Goal: Information Seeking & Learning: Learn about a topic

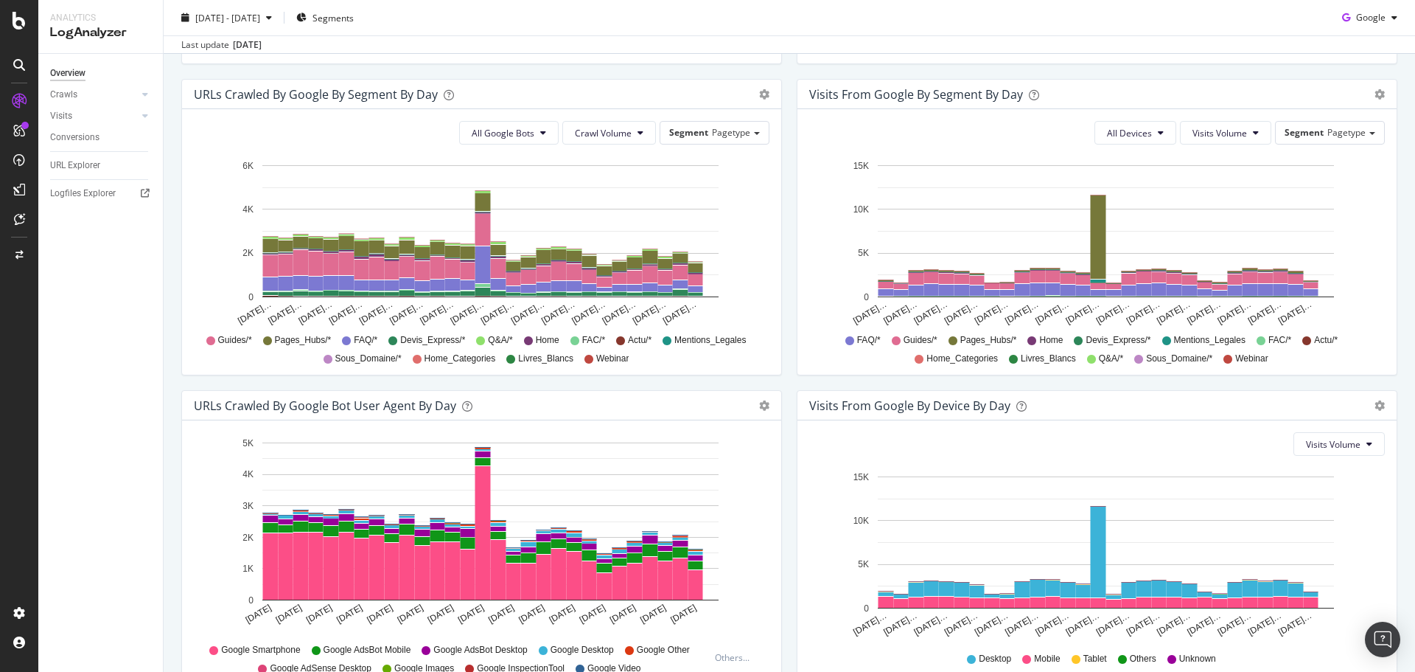
scroll to position [336, 0]
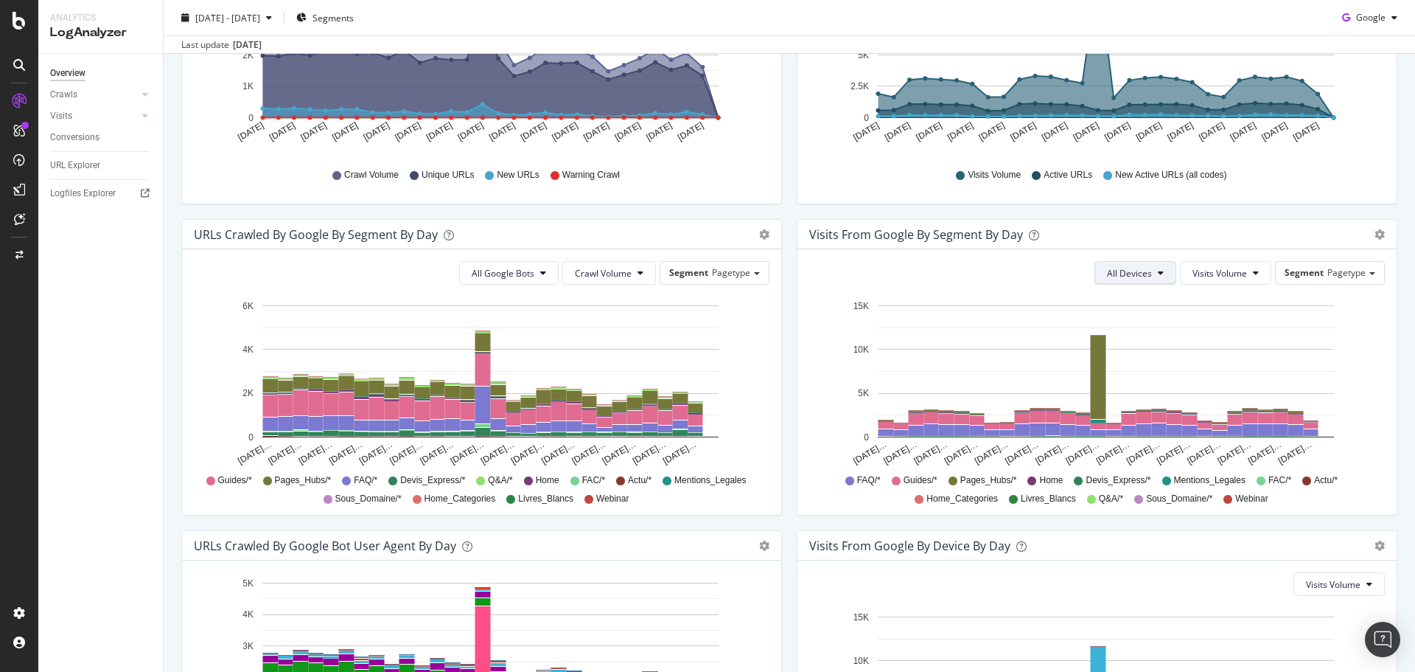
click at [1111, 267] on span "All Devices" at bounding box center [1129, 273] width 45 height 13
click at [1107, 270] on span "All Devices" at bounding box center [1129, 273] width 45 height 13
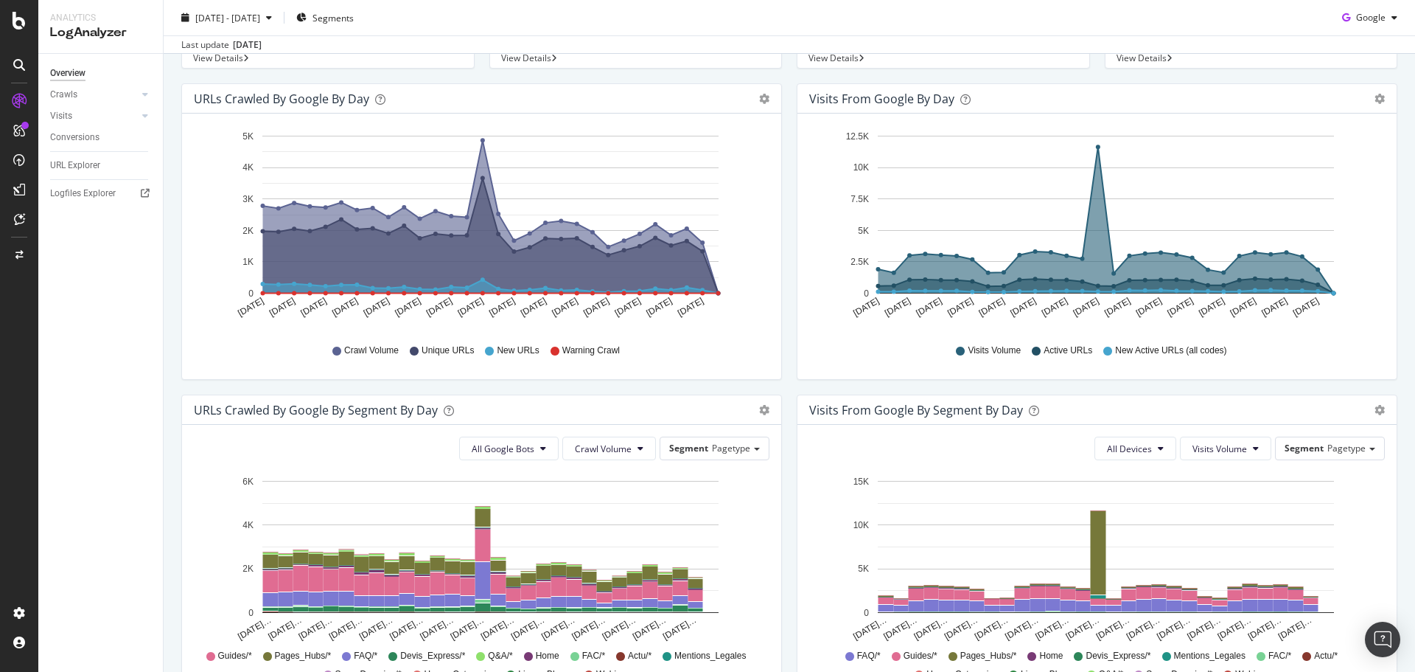
scroll to position [41, 0]
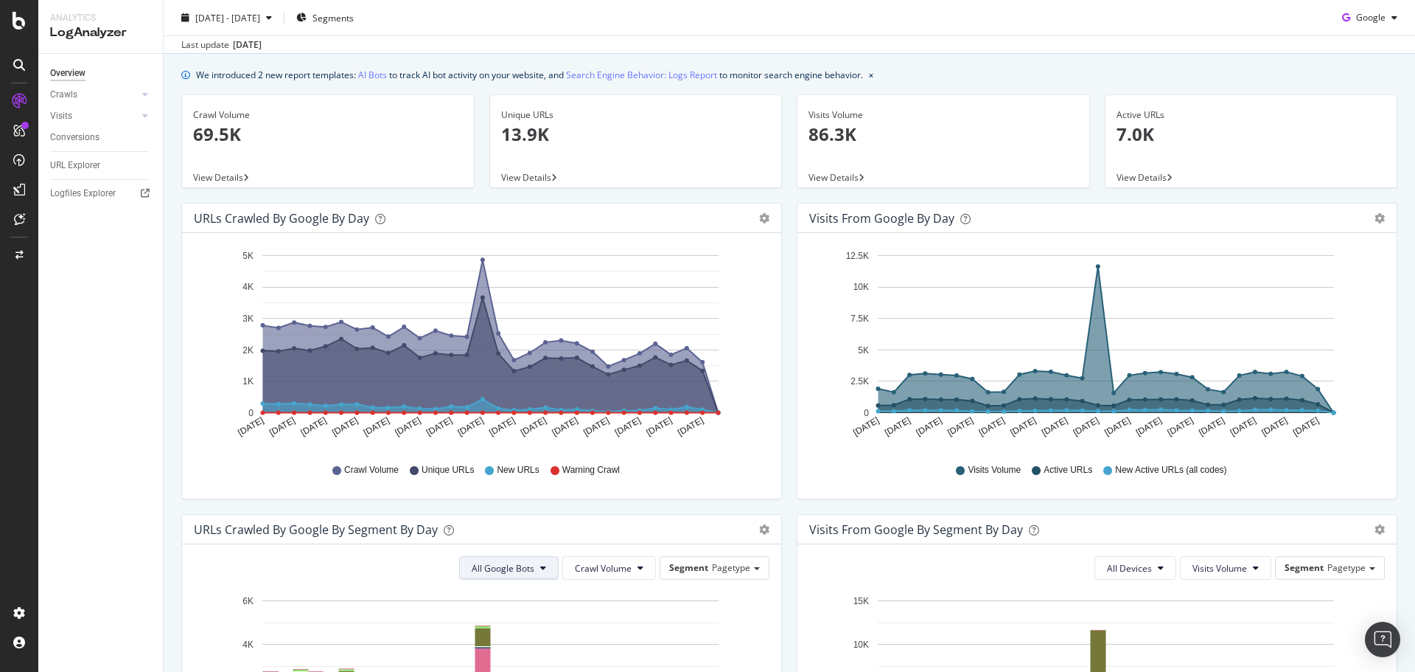
click at [515, 571] on span "All Google Bots" at bounding box center [503, 568] width 63 height 13
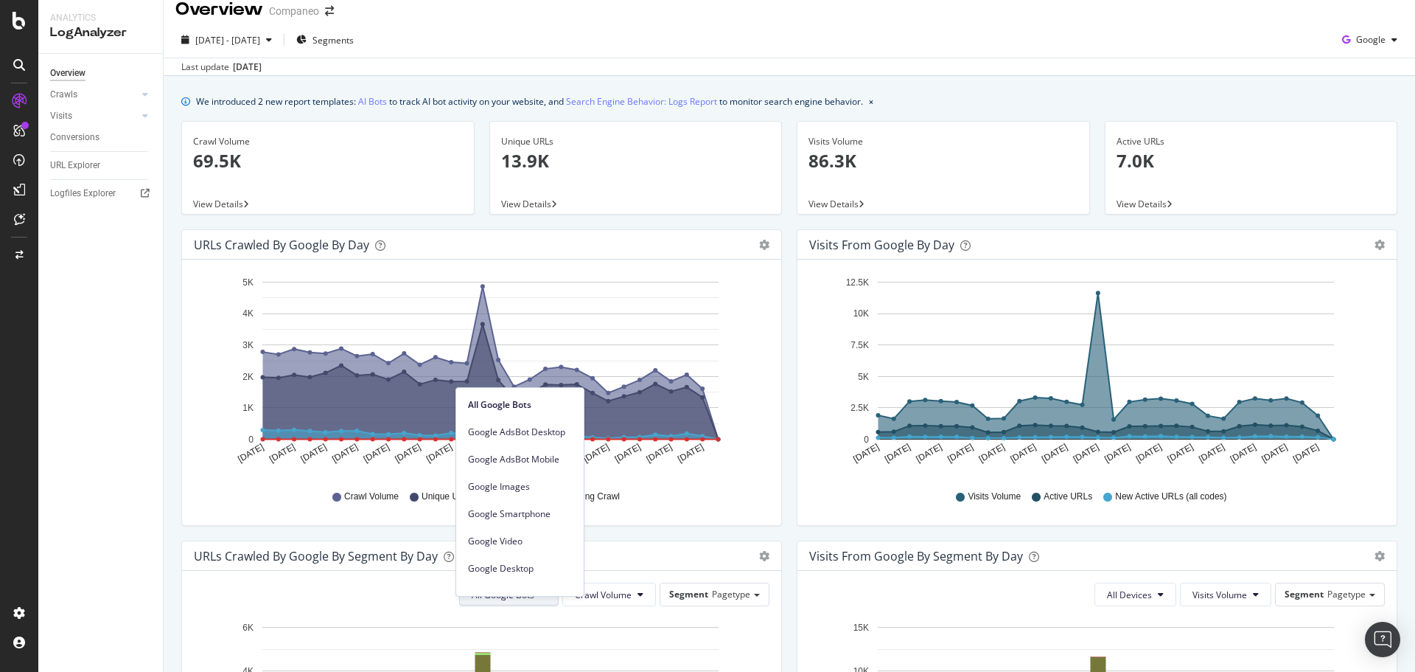
scroll to position [0, 0]
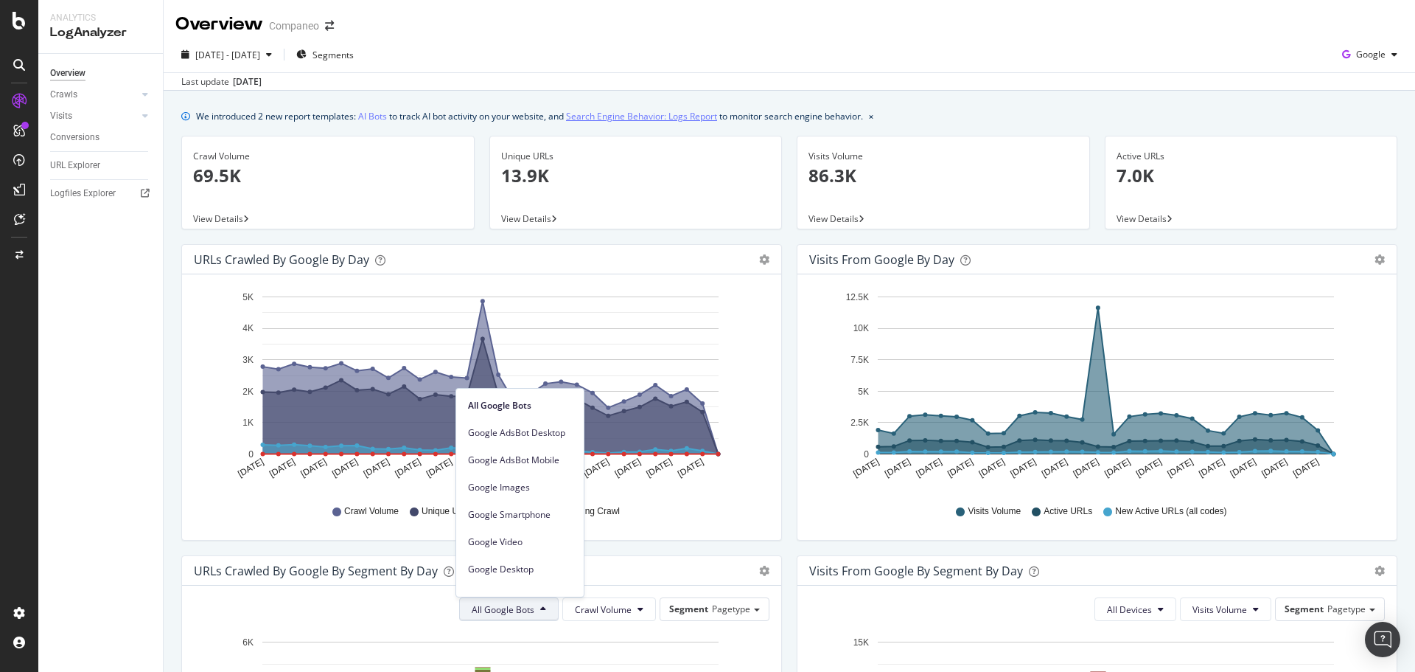
click at [649, 124] on link "Search Engine Behavior: Logs Report" at bounding box center [641, 115] width 151 height 15
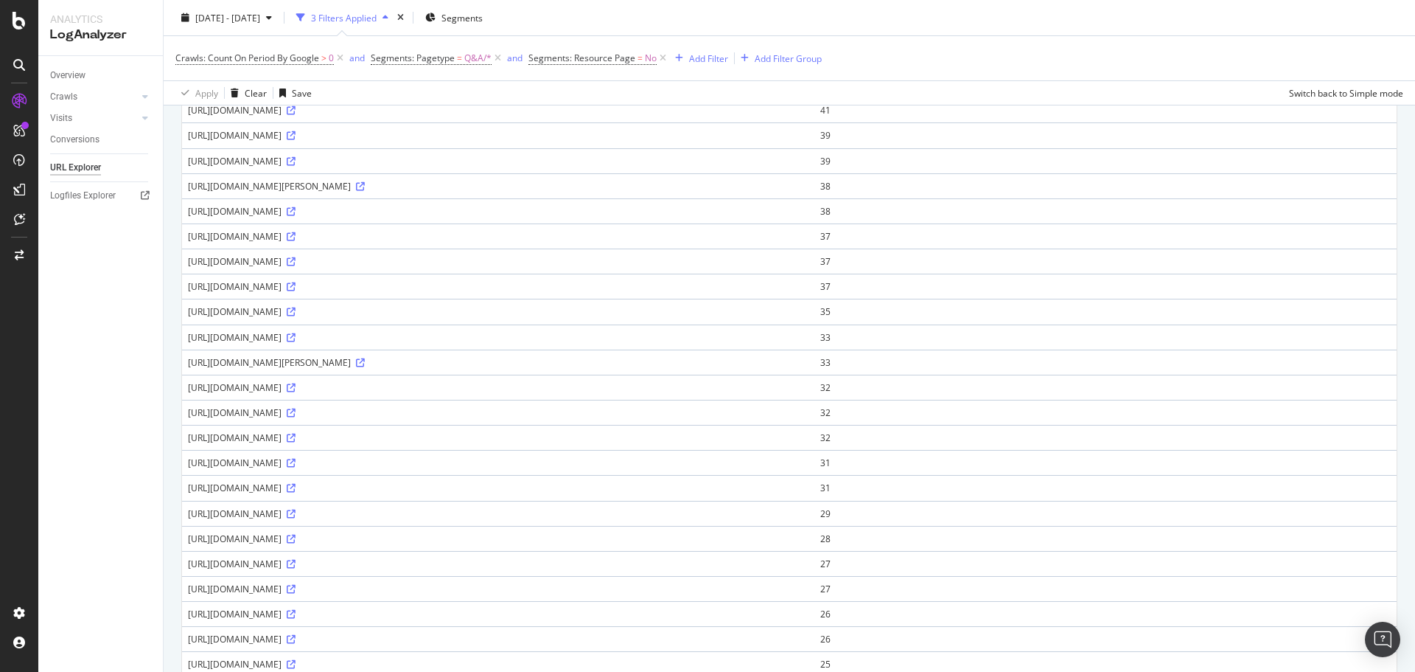
scroll to position [117, 0]
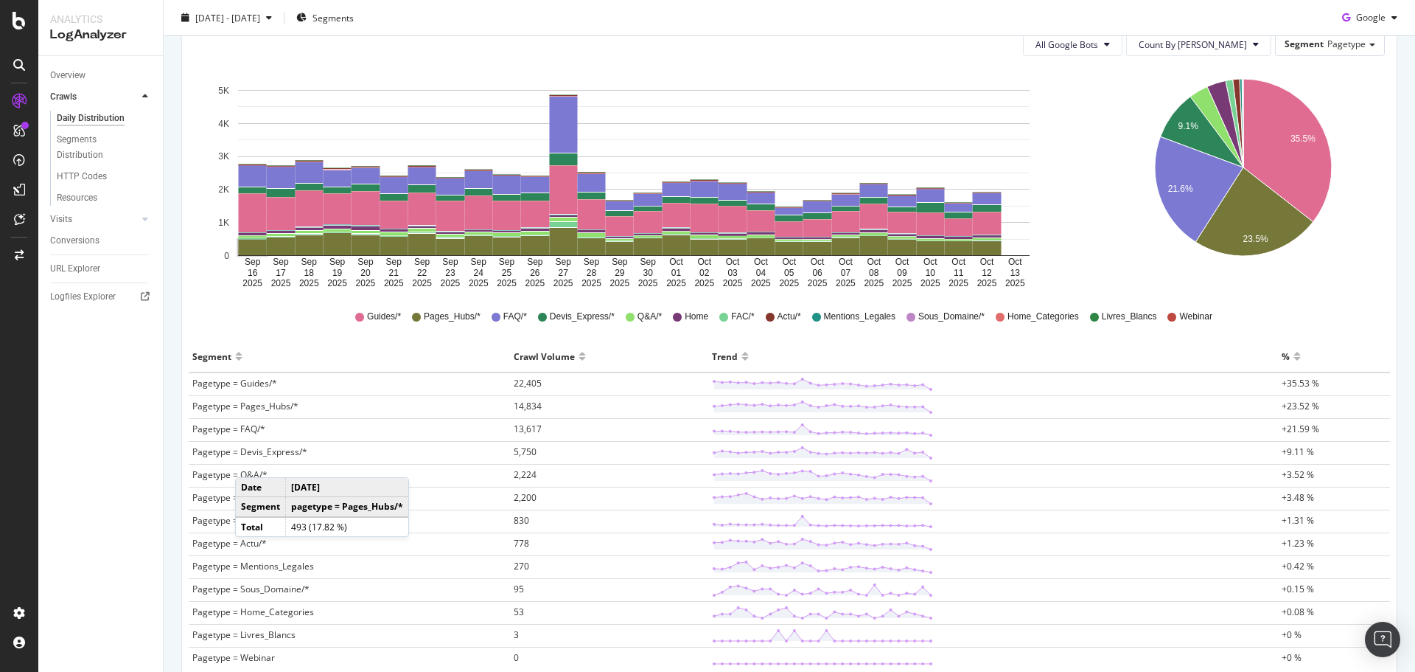
scroll to position [221, 0]
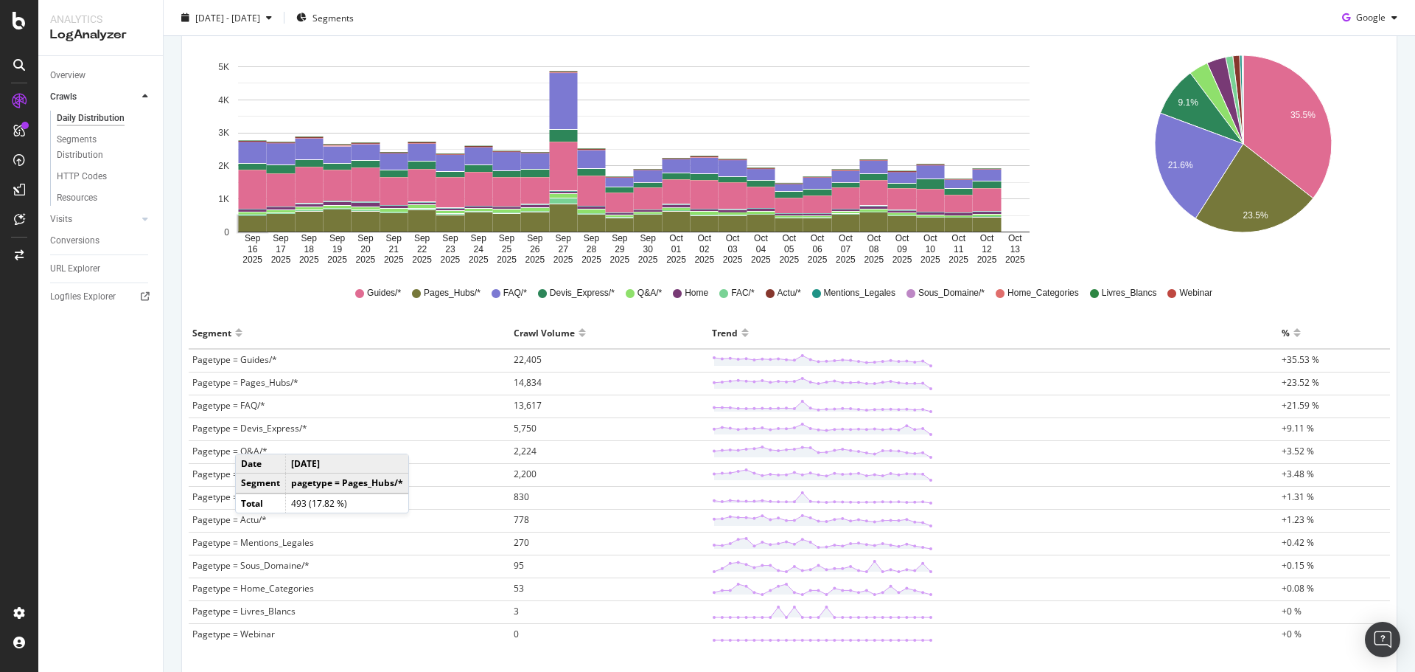
click at [0, 543] on div at bounding box center [19, 336] width 38 height 672
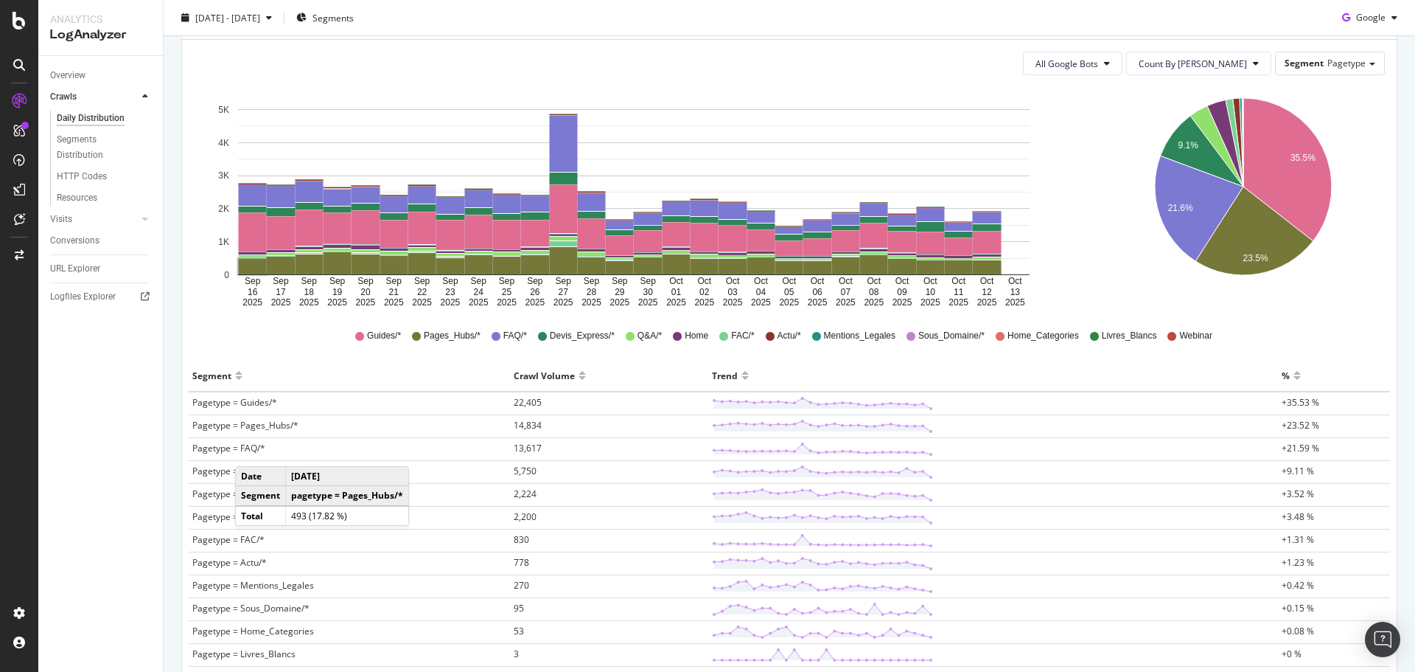
scroll to position [167, 0]
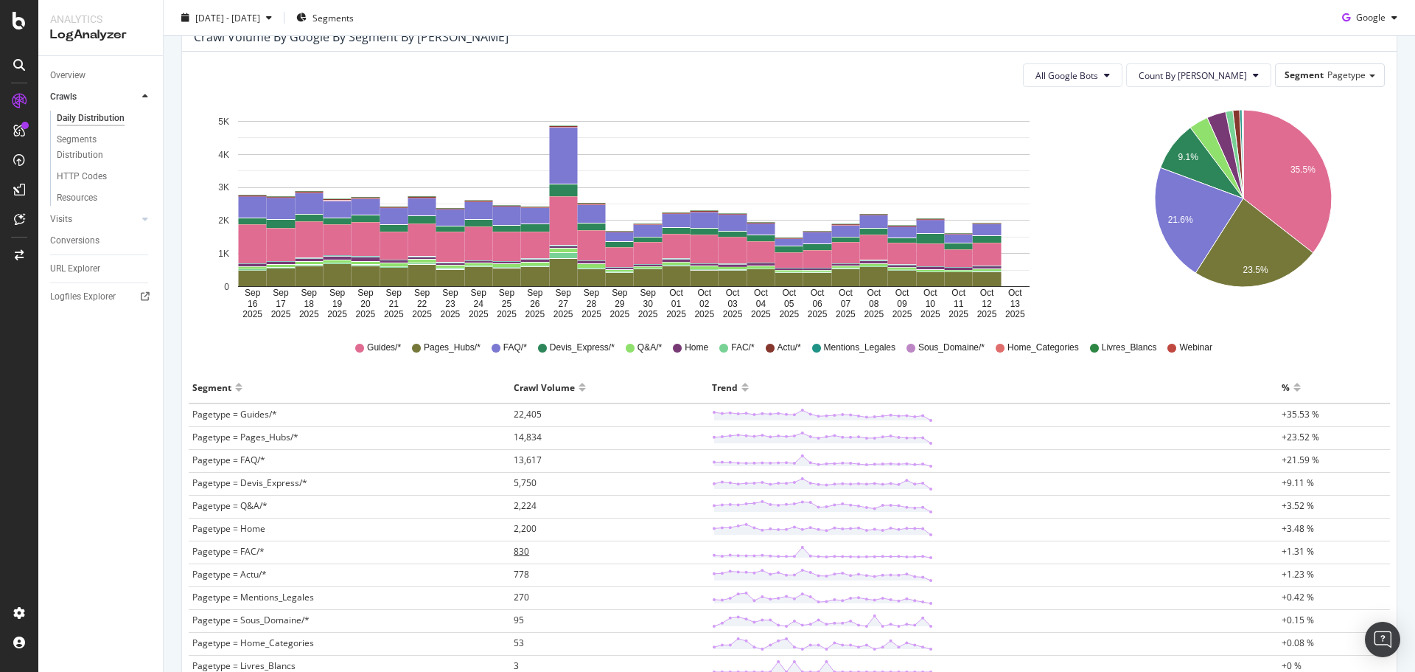
click at [520, 552] on span "830" at bounding box center [521, 551] width 15 height 13
